Goal: Information Seeking & Learning: Learn about a topic

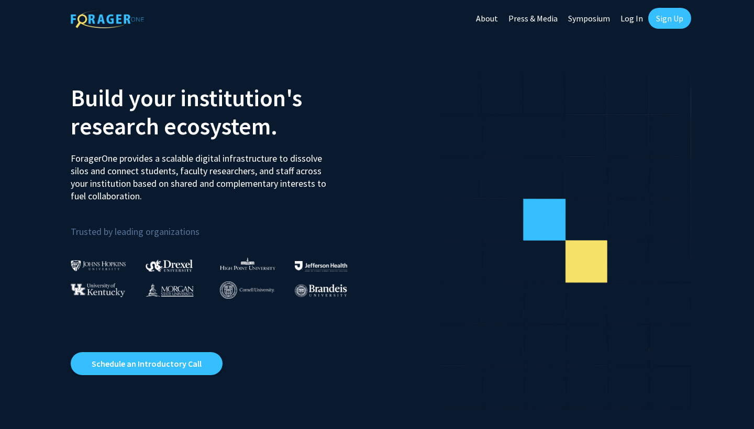
click at [634, 20] on link "Log In" at bounding box center [631, 18] width 33 height 37
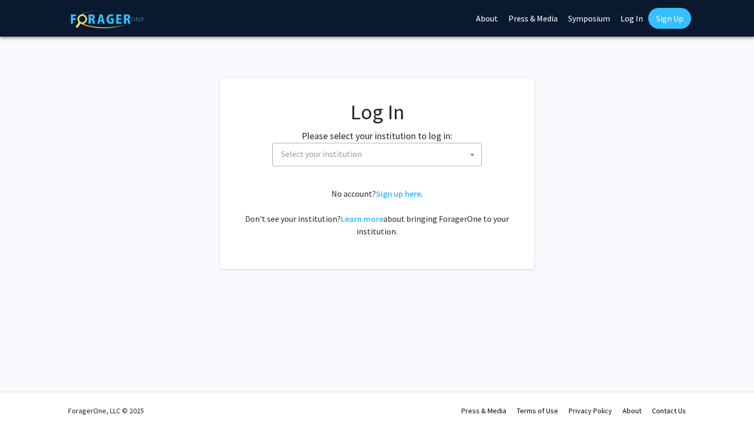
select select
click at [411, 162] on span "Select your institution" at bounding box center [379, 153] width 204 height 21
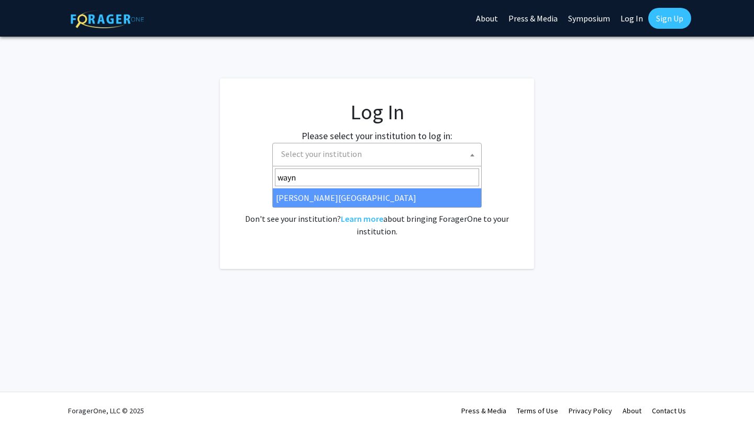
type input "[PERSON_NAME]"
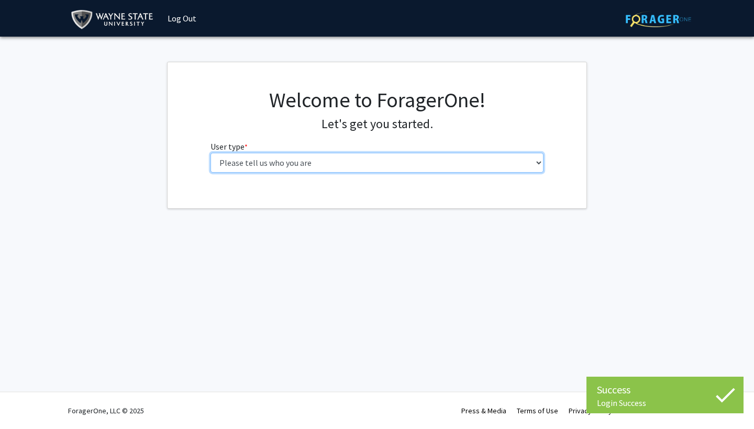
select select "1: undergrad"
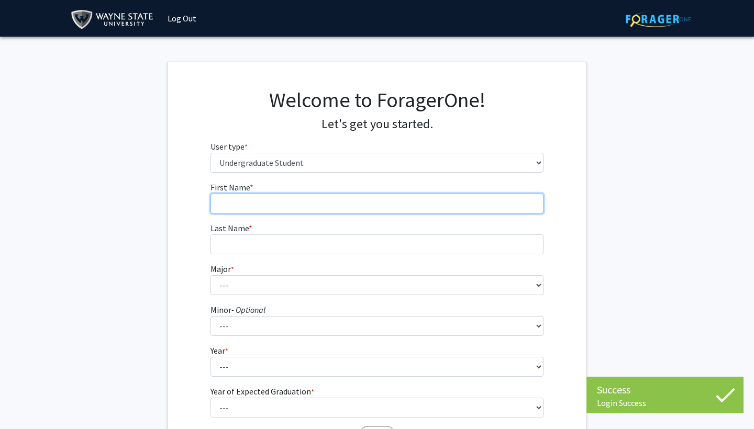
click at [308, 207] on input "First Name * required" at bounding box center [376, 204] width 333 height 20
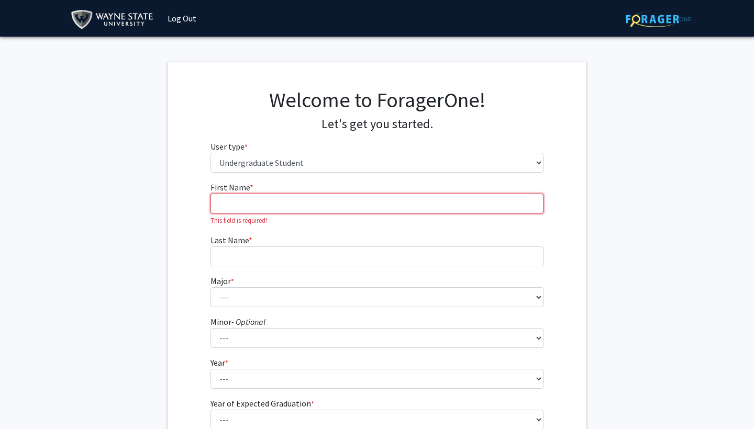
click at [330, 201] on input "First Name * required" at bounding box center [376, 204] width 333 height 20
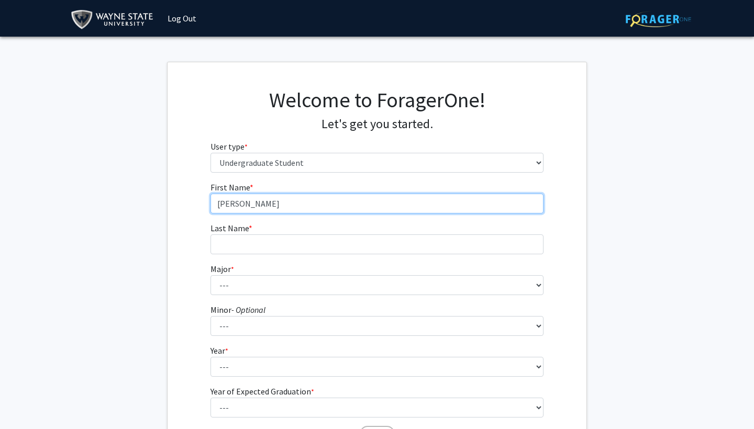
type input "Pierce"
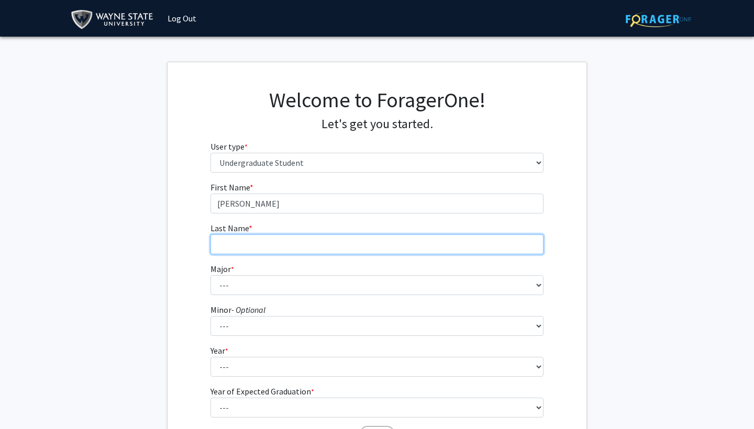
click at [346, 247] on input "Last Name * required" at bounding box center [376, 244] width 333 height 20
type input "Gappy"
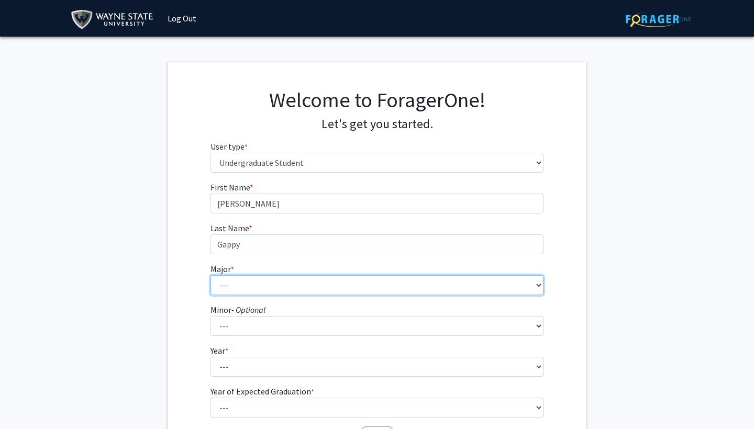
select select "69: 1849"
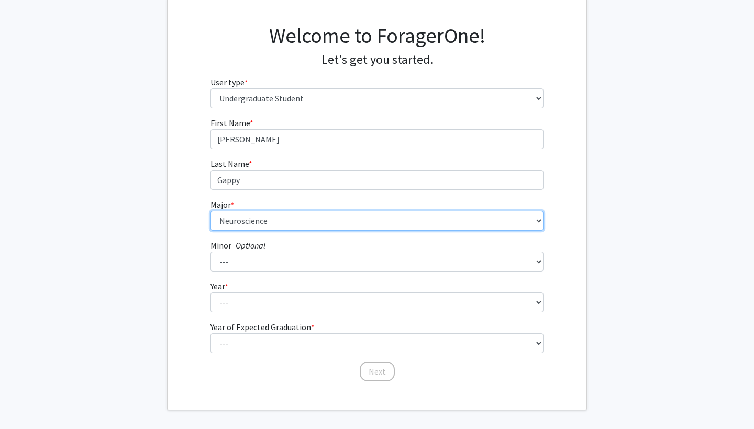
scroll to position [76, 0]
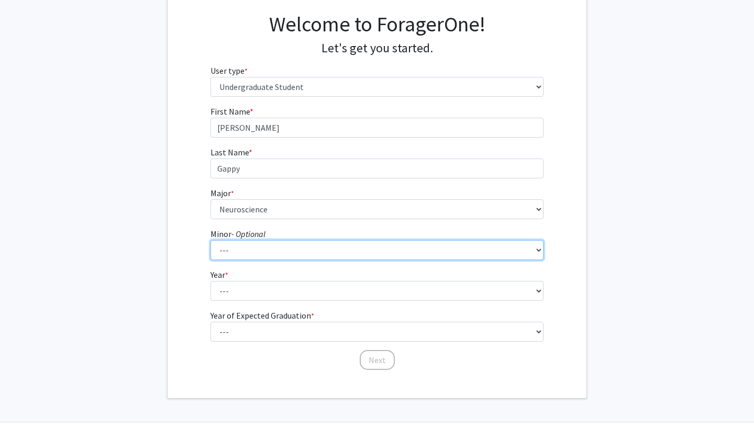
select select "98: 1463"
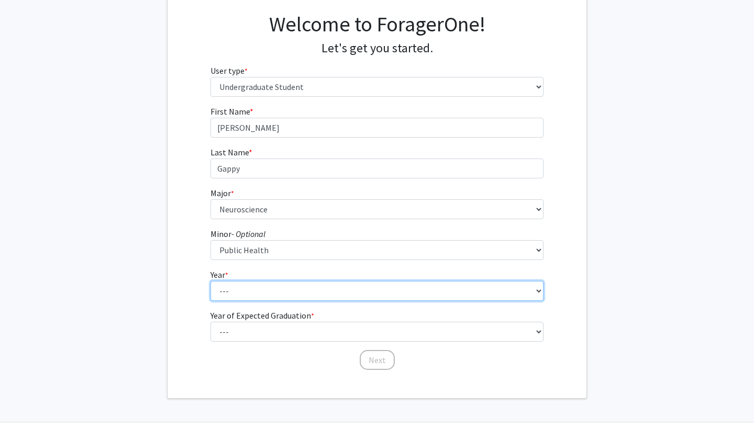
select select "4: senior"
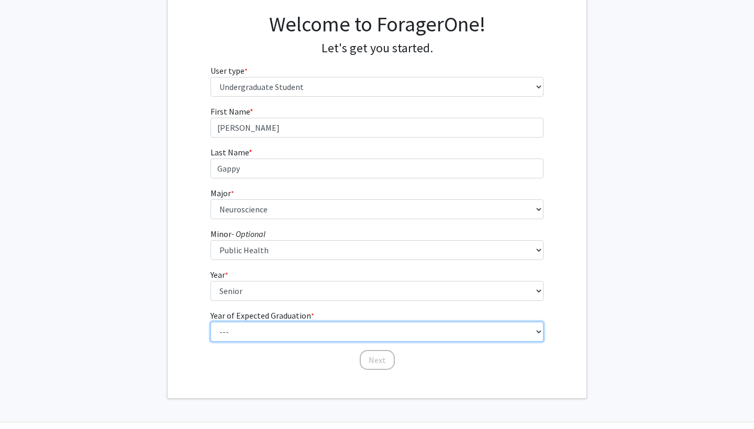
select select "2: 2026"
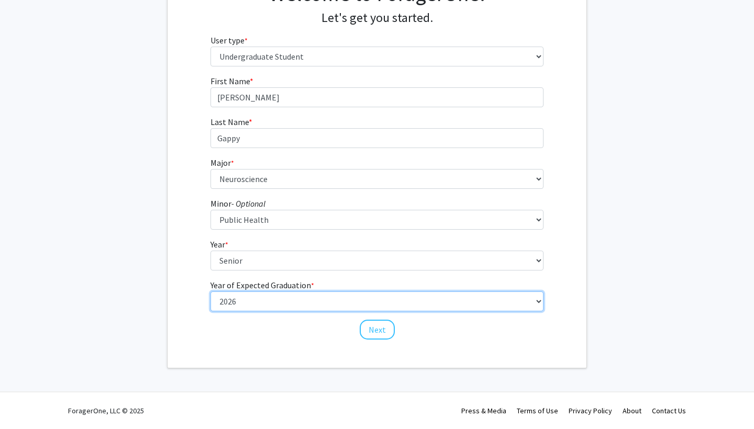
scroll to position [106, 0]
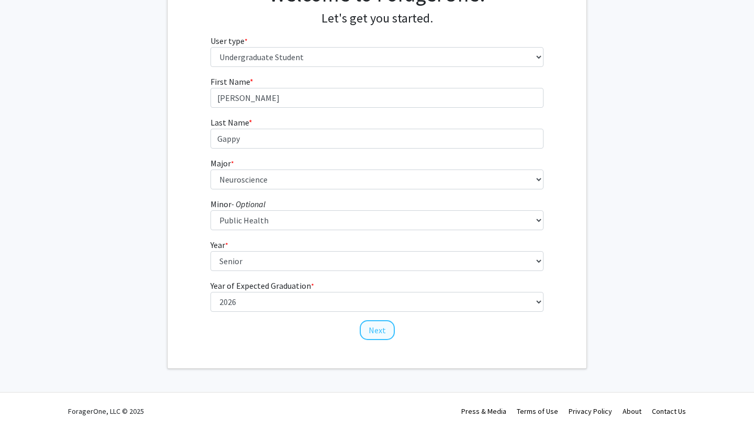
click at [371, 333] on button "Next" at bounding box center [377, 330] width 35 height 20
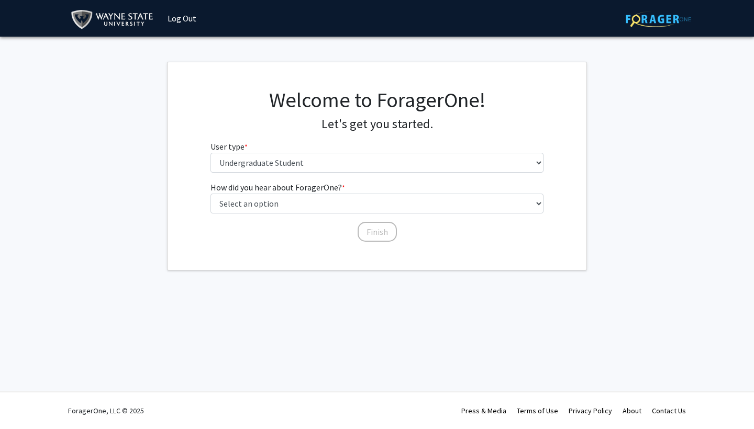
click at [391, 172] on div "Welcome to ForagerOne! Let's get you started. User type * required Please tell …" at bounding box center [377, 134] width 349 height 94
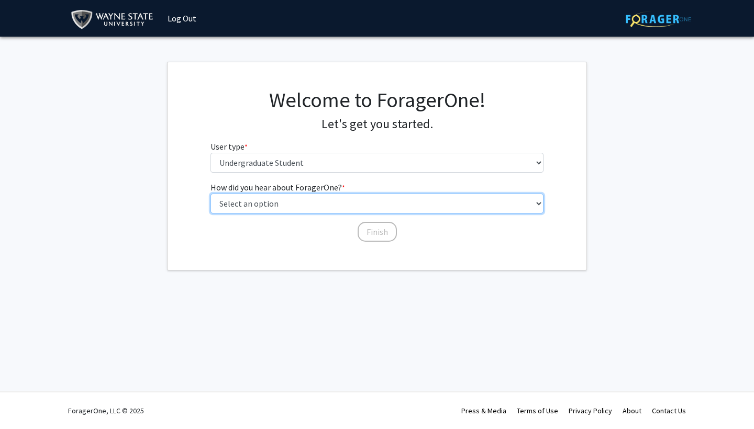
select select "2: faculty_recommendation"
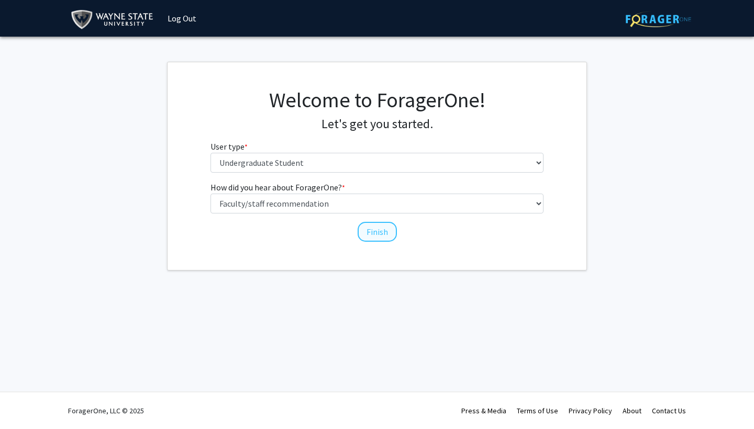
click at [389, 235] on button "Finish" at bounding box center [376, 232] width 39 height 20
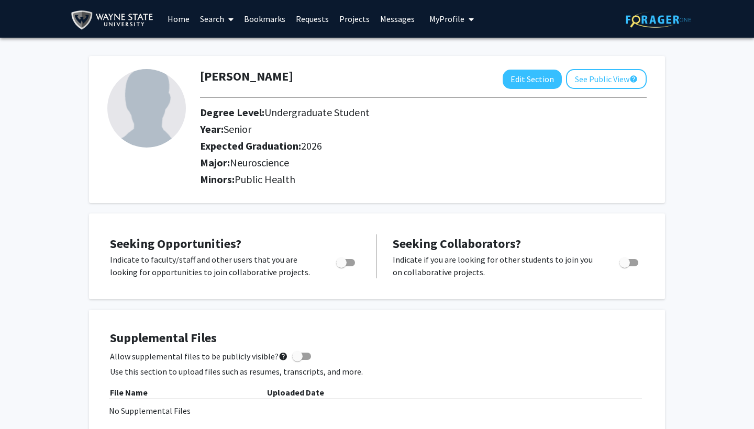
click at [215, 17] on link "Search" at bounding box center [217, 19] width 44 height 37
click at [187, 19] on link "Home" at bounding box center [178, 19] width 32 height 37
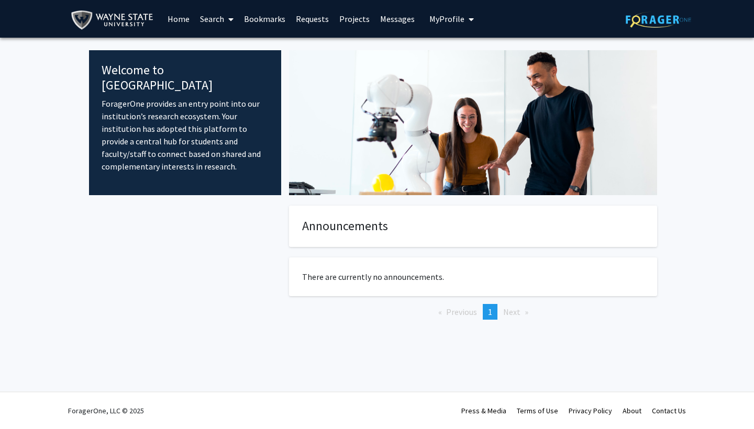
click at [205, 22] on link "Search" at bounding box center [217, 19] width 44 height 37
click at [220, 46] on span "Faculty/Staff" at bounding box center [233, 48] width 77 height 21
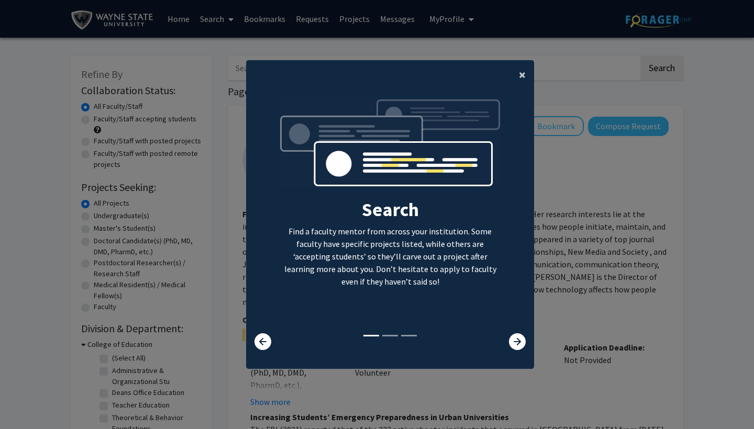
click at [521, 70] on span "×" at bounding box center [522, 74] width 7 height 16
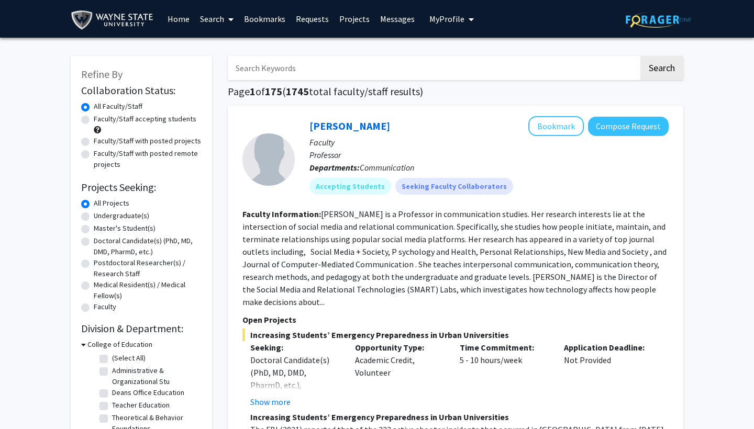
click at [121, 218] on label "Undergraduate(s)" at bounding box center [121, 215] width 55 height 11
click at [100, 217] on input "Undergraduate(s)" at bounding box center [97, 213] width 7 height 7
radio input "true"
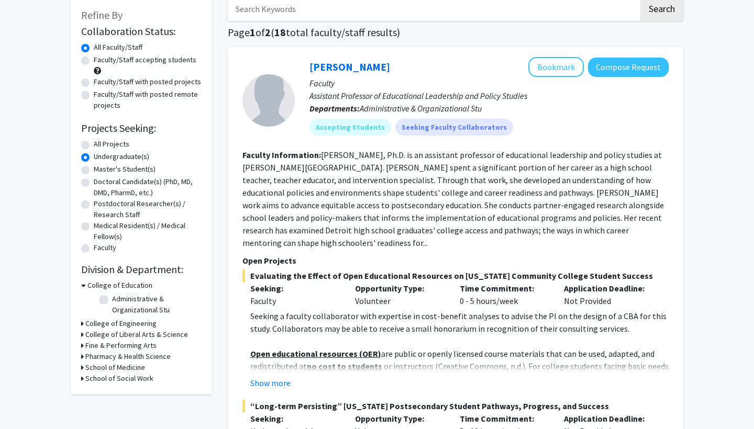
scroll to position [59, 0]
click at [86, 287] on div "College of Education" at bounding box center [141, 286] width 120 height 11
click at [82, 287] on icon at bounding box center [83, 286] width 5 height 11
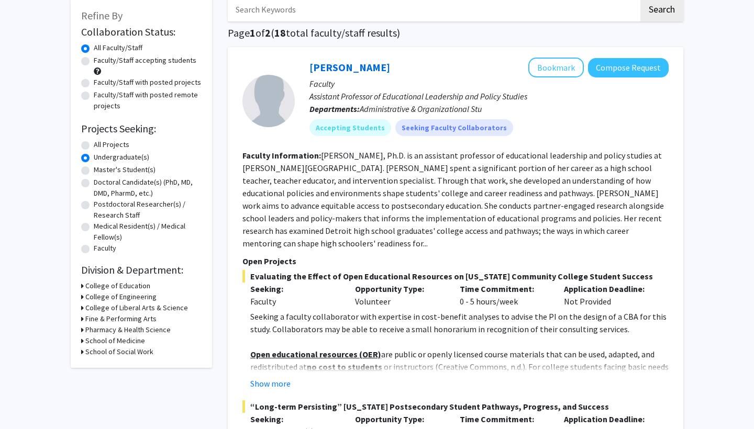
click at [99, 308] on h3 "College of Liberal Arts & Science" at bounding box center [136, 307] width 103 height 11
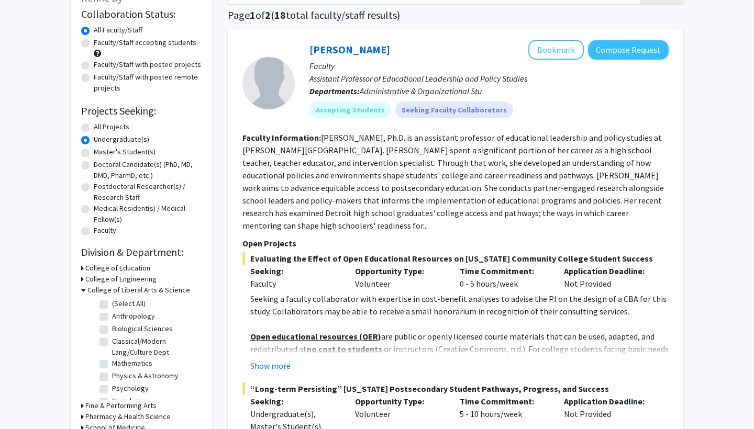
scroll to position [83, 0]
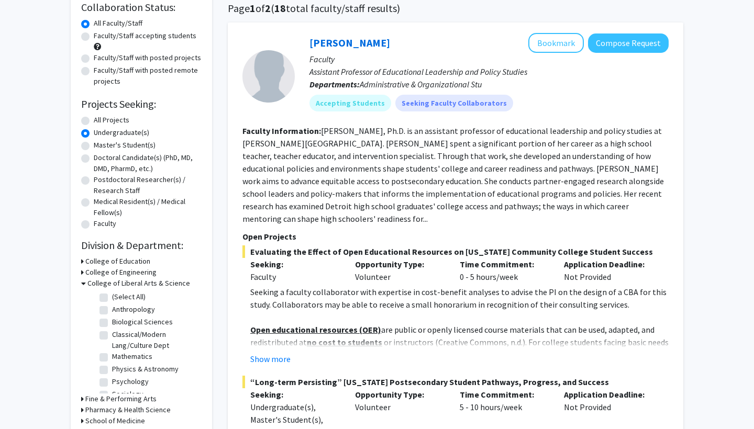
click at [133, 326] on label "Biological Sciences" at bounding box center [142, 322] width 61 height 11
click at [119, 323] on input "Biological Sciences" at bounding box center [115, 320] width 7 height 7
checkbox input "true"
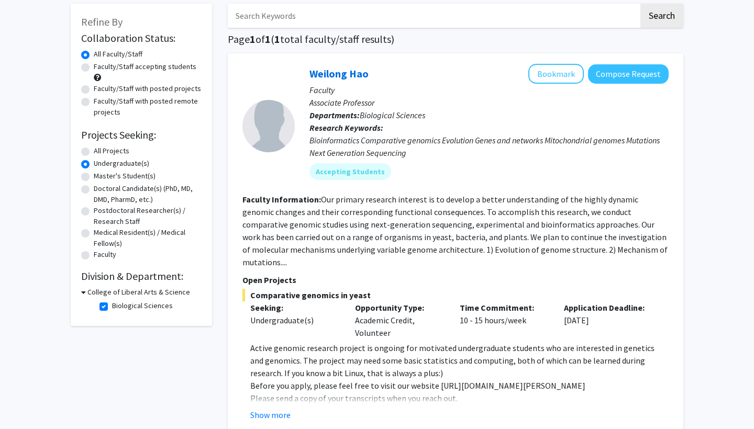
scroll to position [62, 0]
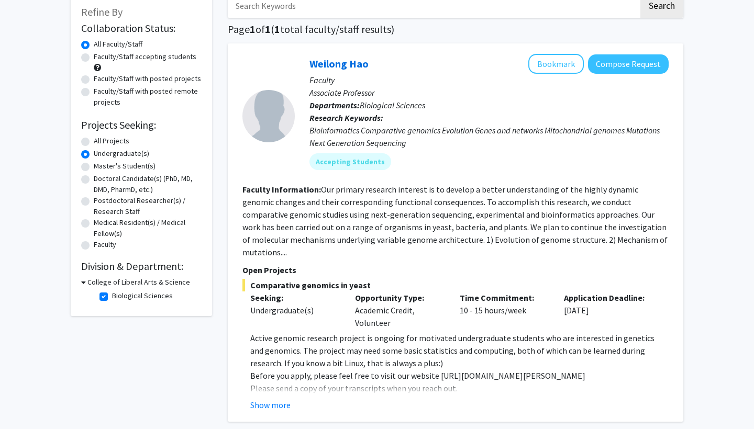
click at [84, 285] on icon at bounding box center [83, 282] width 5 height 11
click at [86, 285] on h3 "College of Liberal Arts & Science" at bounding box center [136, 282] width 103 height 11
click at [107, 284] on h3 "College of Liberal Arts & Science" at bounding box center [138, 282] width 103 height 11
click at [107, 284] on h3 "College of Liberal Arts & Science" at bounding box center [136, 282] width 103 height 11
click at [112, 300] on label "Biological Sciences" at bounding box center [142, 295] width 61 height 11
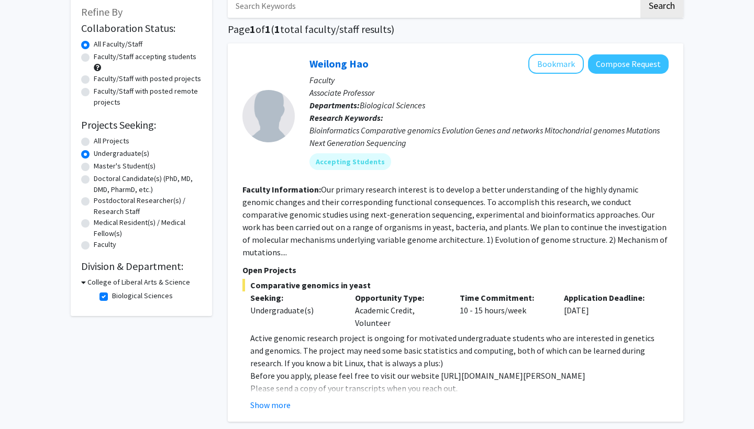
click at [112, 297] on input "Biological Sciences" at bounding box center [115, 293] width 7 height 7
checkbox input "false"
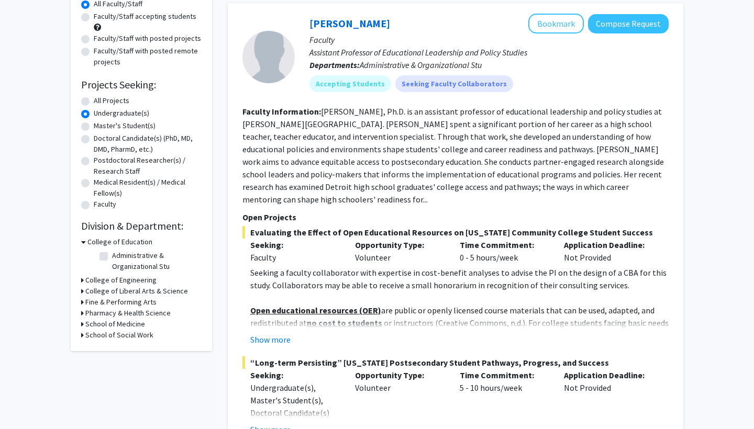
scroll to position [102, 0]
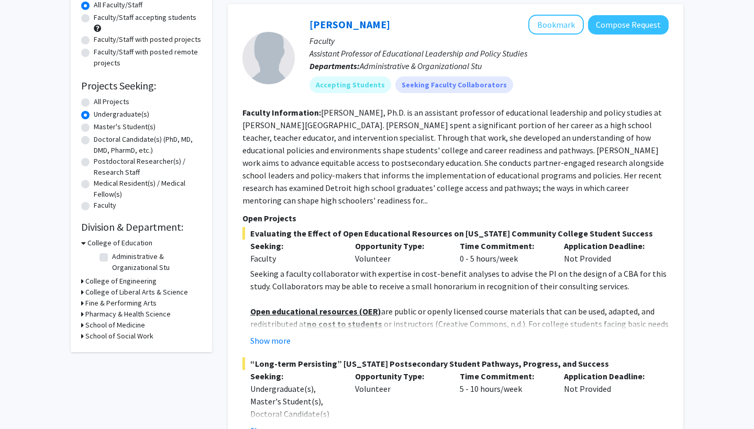
click at [83, 242] on icon at bounding box center [83, 243] width 5 height 11
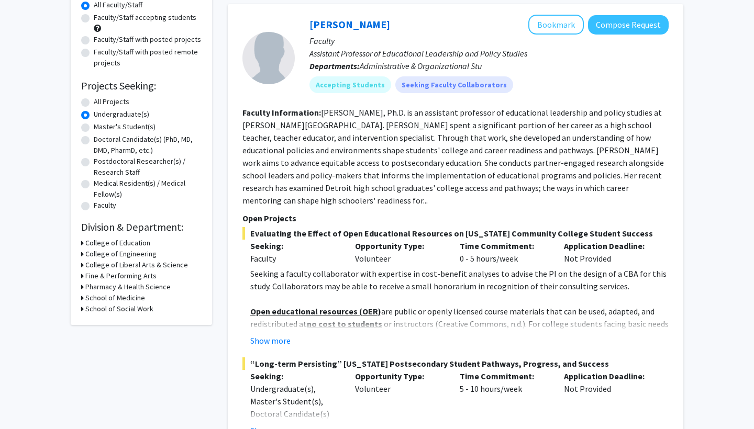
click at [127, 267] on h3 "College of Liberal Arts & Science" at bounding box center [136, 265] width 103 height 11
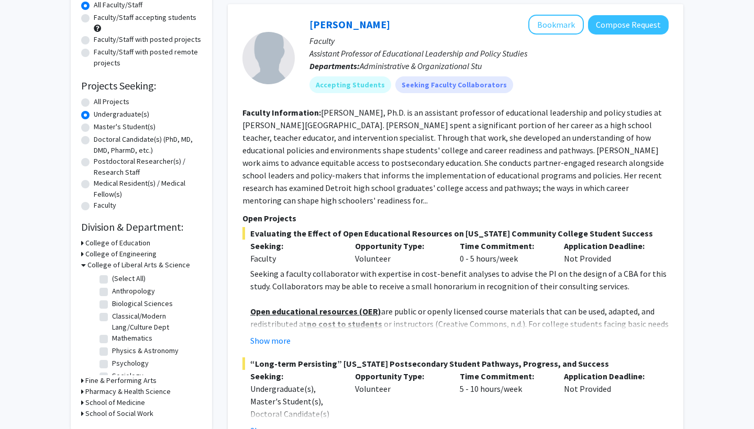
scroll to position [1, 0]
click at [112, 363] on label "Psychology" at bounding box center [130, 362] width 37 height 11
click at [112, 363] on input "Psychology" at bounding box center [115, 360] width 7 height 7
checkbox input "true"
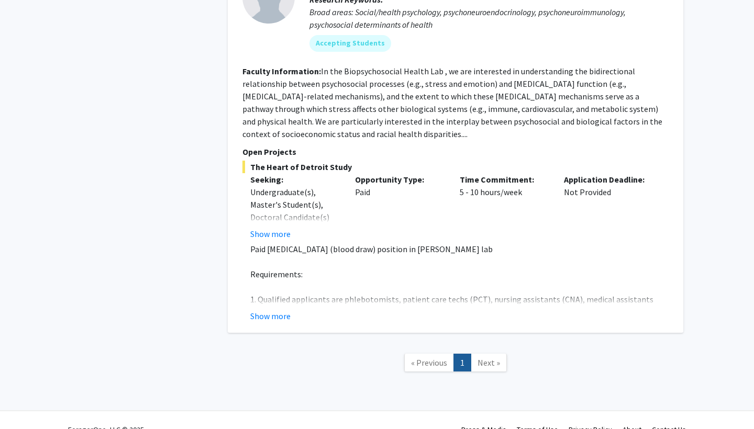
scroll to position [643, 0]
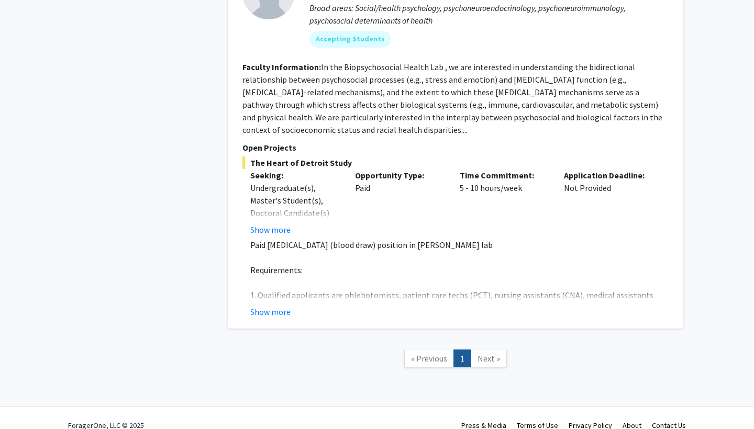
click at [487, 353] on span "Next »" at bounding box center [488, 358] width 23 height 10
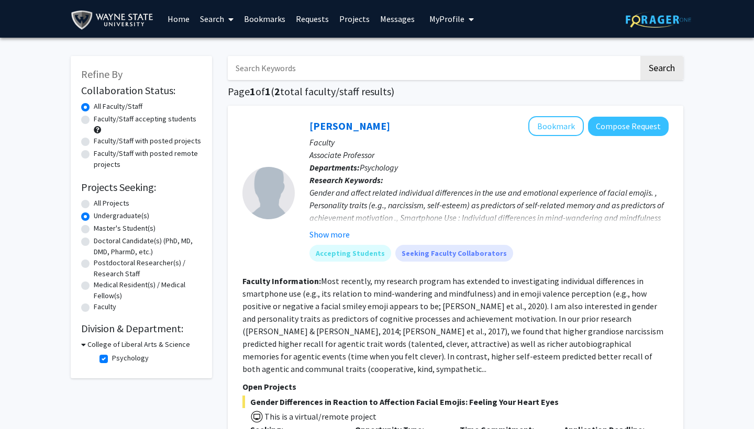
scroll to position [0, 0]
click at [173, 21] on link "Home" at bounding box center [178, 19] width 32 height 37
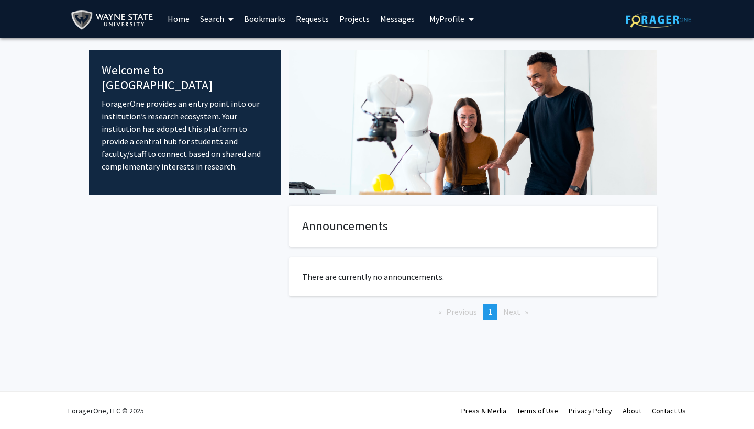
click at [212, 17] on link "Search" at bounding box center [217, 19] width 44 height 37
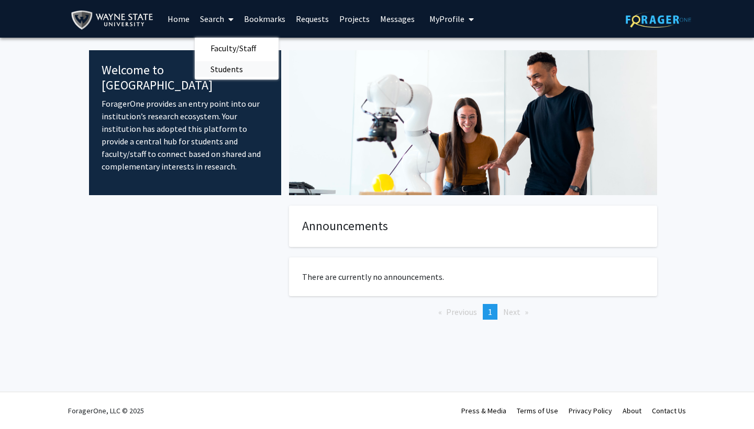
click at [231, 67] on span "Students" at bounding box center [227, 69] width 64 height 21
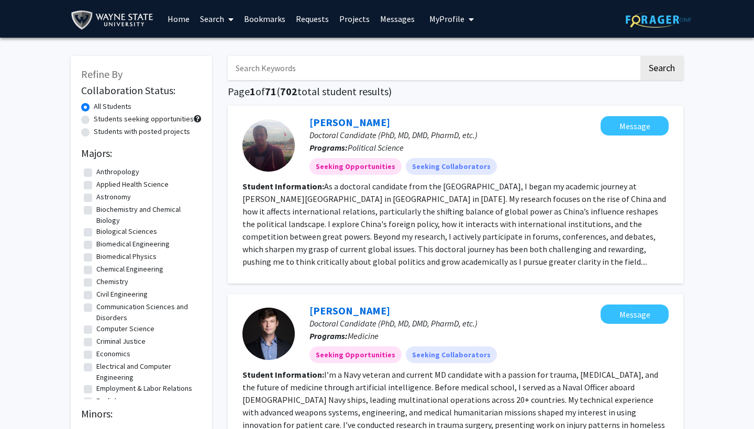
click at [143, 124] on label "Students seeking opportunities" at bounding box center [144, 119] width 100 height 11
click at [100, 120] on input "Students seeking opportunities" at bounding box center [97, 117] width 7 height 7
radio input "true"
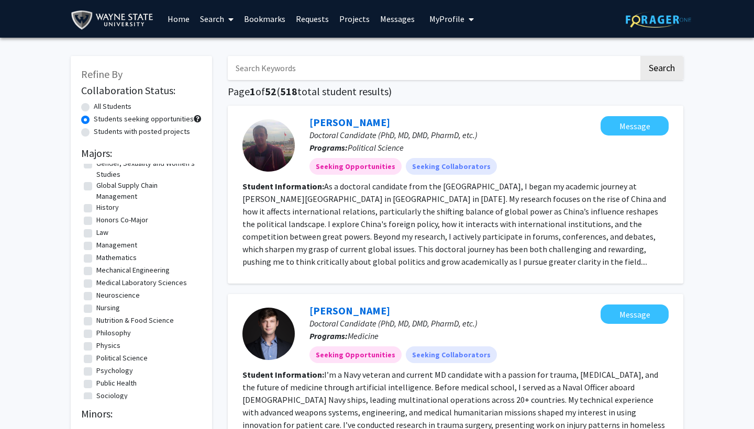
scroll to position [290, 0]
click at [114, 294] on label "Neuroscience" at bounding box center [117, 293] width 43 height 11
click at [103, 294] on input "Neuroscience" at bounding box center [99, 291] width 7 height 7
checkbox input "true"
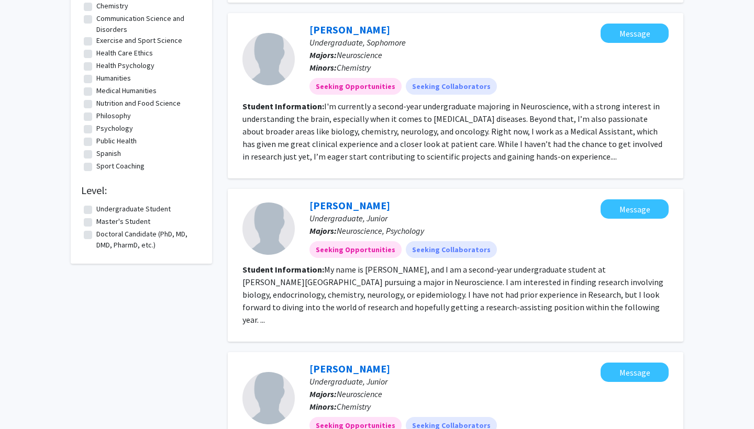
scroll to position [277, 0]
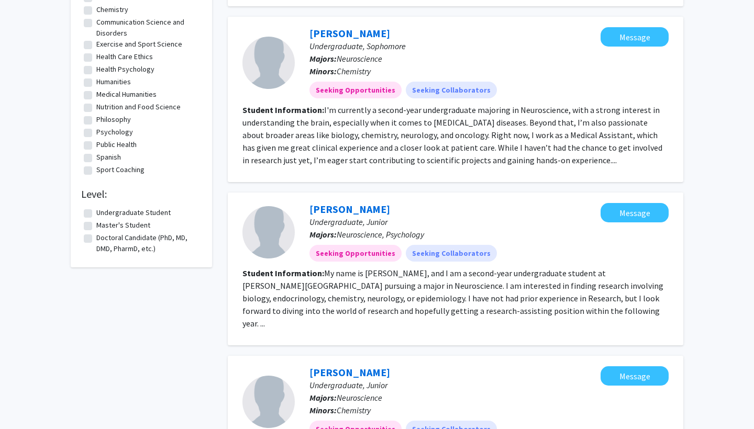
click at [153, 212] on label "Undergraduate Student" at bounding box center [133, 212] width 74 height 11
click at [103, 212] on input "Undergraduate Student" at bounding box center [99, 210] width 7 height 7
checkbox input "true"
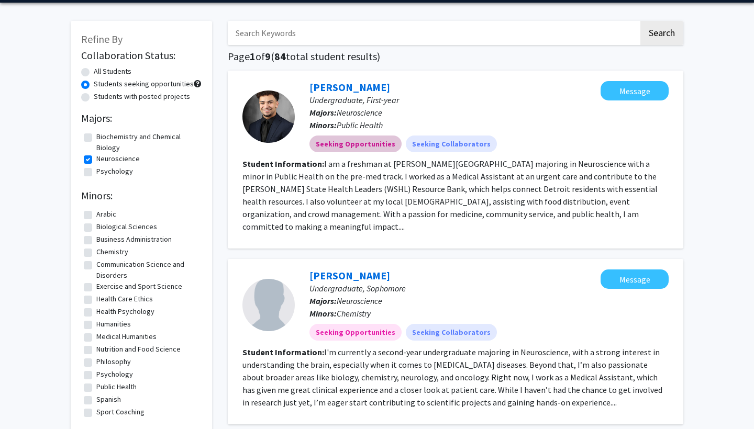
scroll to position [41, 0]
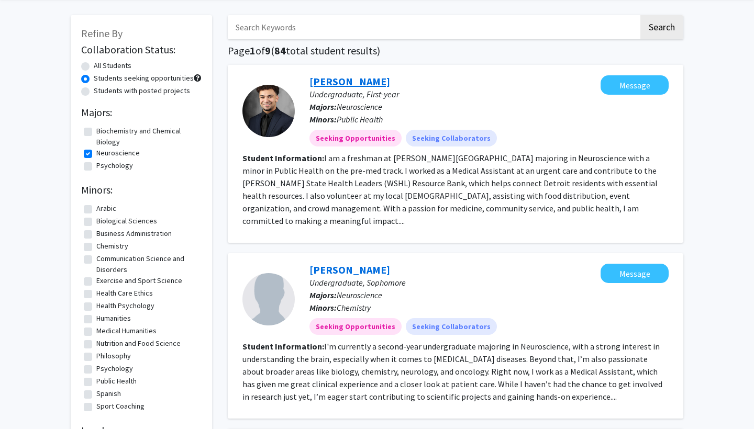
click at [340, 85] on link "Ahmed Alemara" at bounding box center [349, 81] width 81 height 13
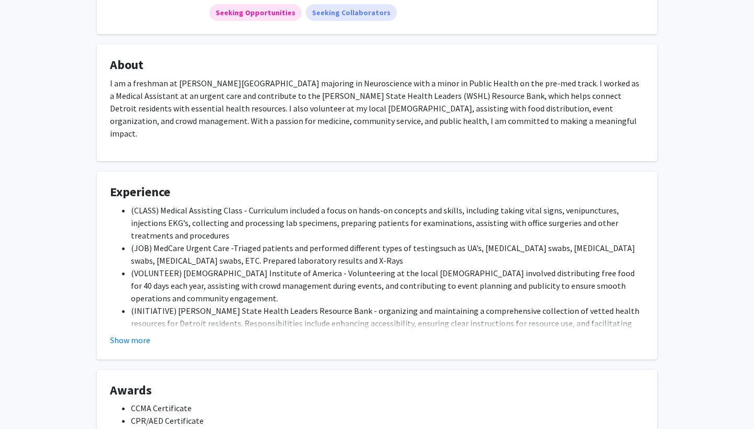
scroll to position [144, 0]
click at [142, 334] on button "Show more" at bounding box center [130, 340] width 40 height 13
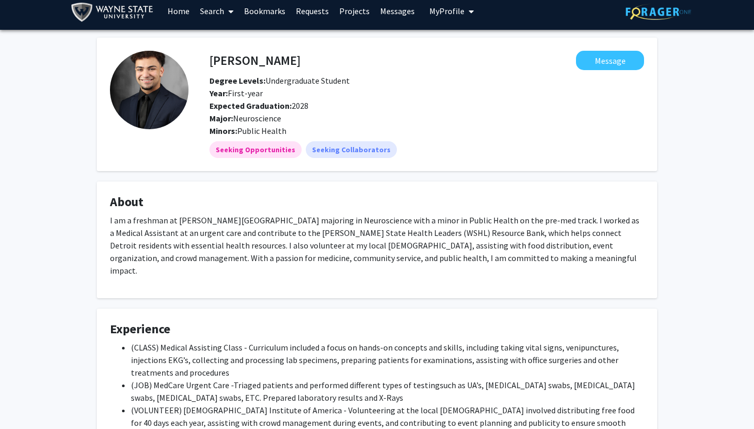
scroll to position [8, 0]
